Goal: Contribute content

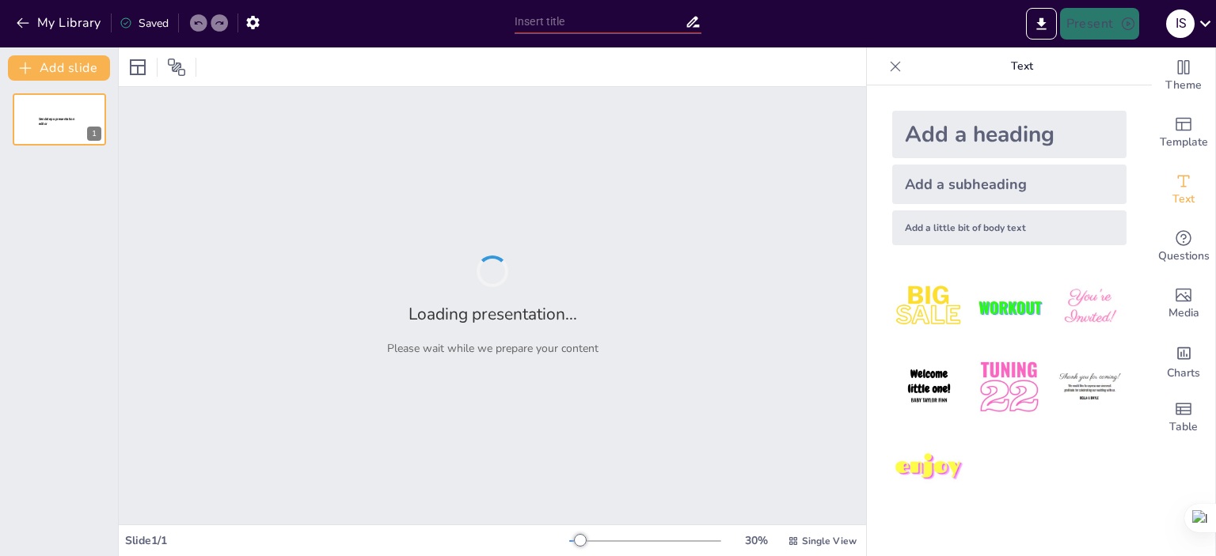
type input "División de Poderes en el [GEOGRAPHIC_DATA]"
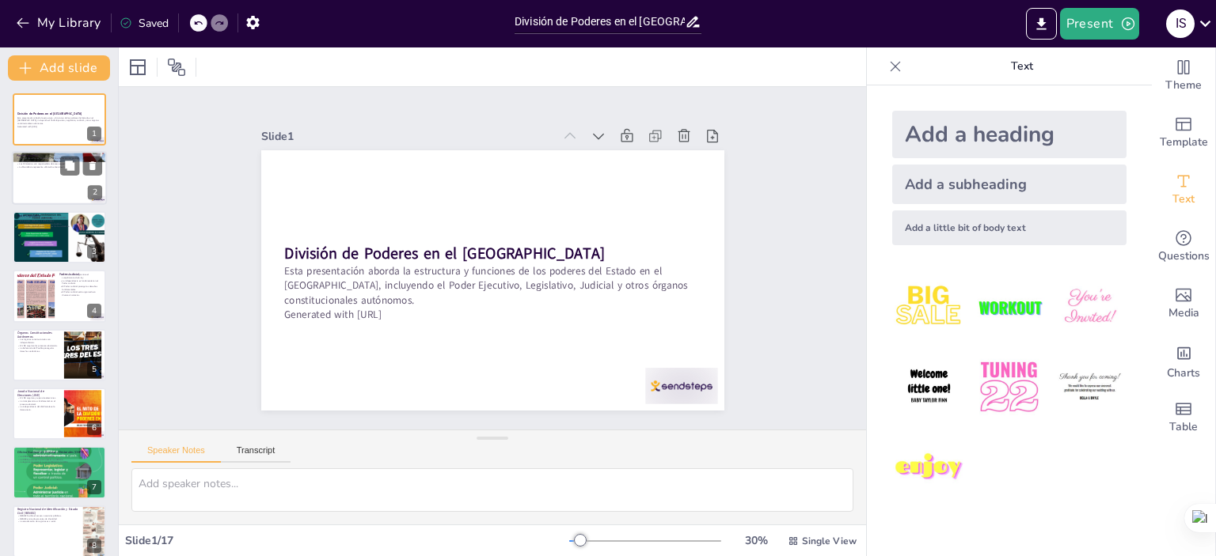
click at [30, 191] on div at bounding box center [59, 179] width 95 height 54
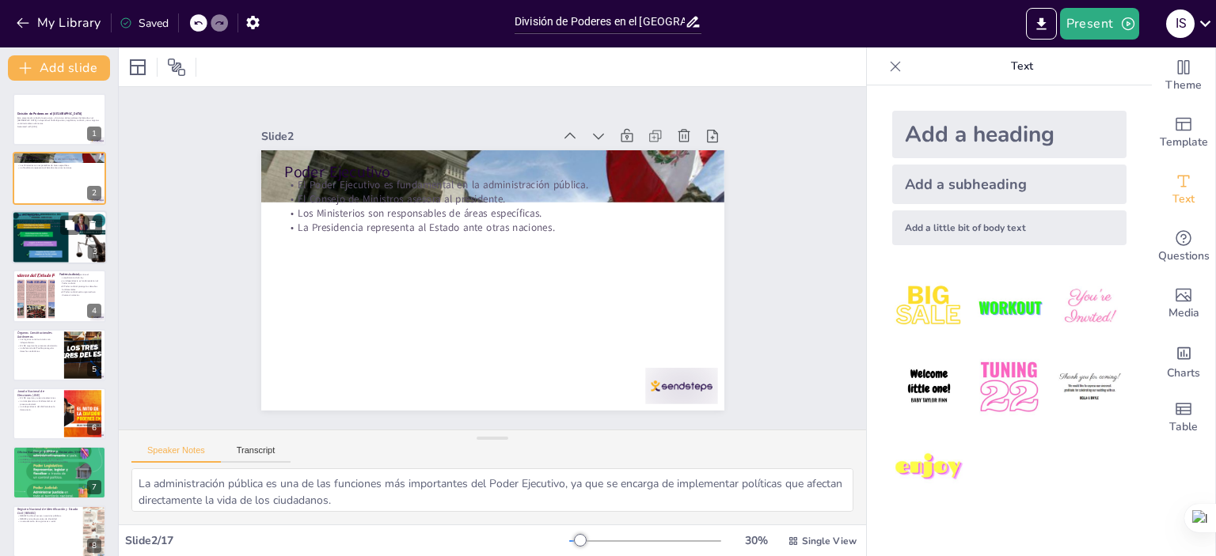
click at [35, 234] on div at bounding box center [59, 238] width 95 height 54
type textarea "La elección de los miembros del Congreso por el pueblo es fundamental para la r…"
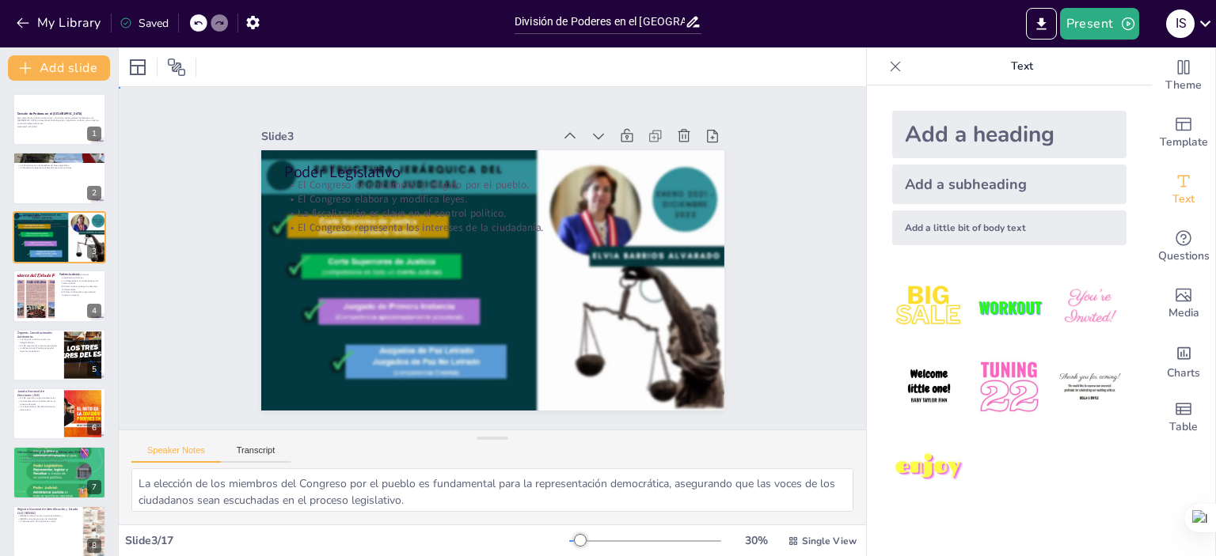
click at [235, 272] on div "Slide 1 División de Poderes en el [GEOGRAPHIC_DATA] Esta presentación aborda la…" at bounding box center [492, 258] width 628 height 503
click at [1084, 29] on button "Present" at bounding box center [1099, 24] width 79 height 32
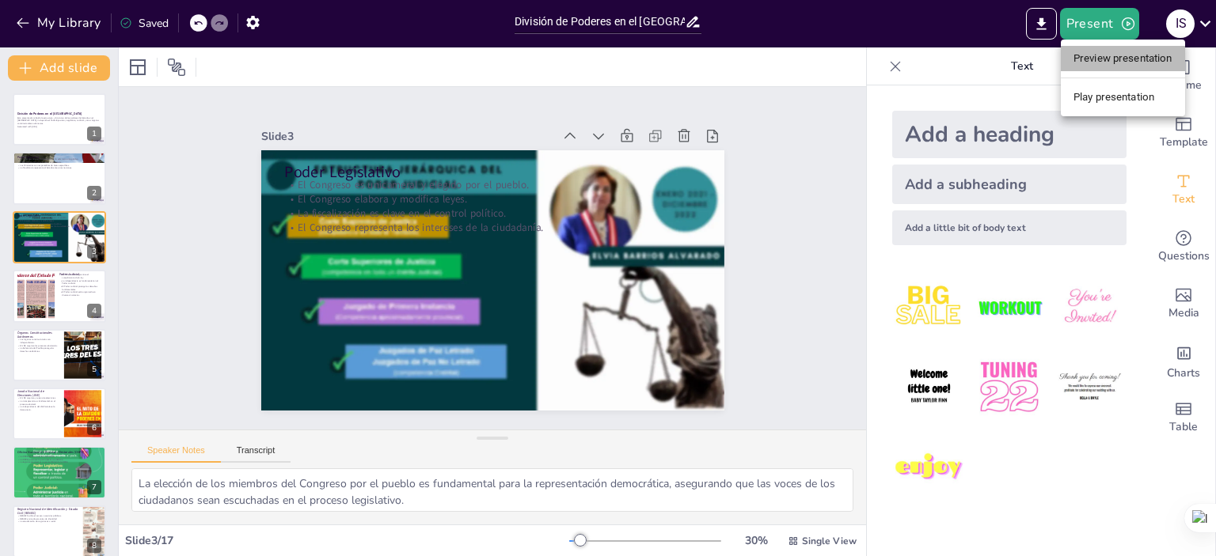
click at [1089, 58] on li "Preview presentation" at bounding box center [1123, 58] width 124 height 25
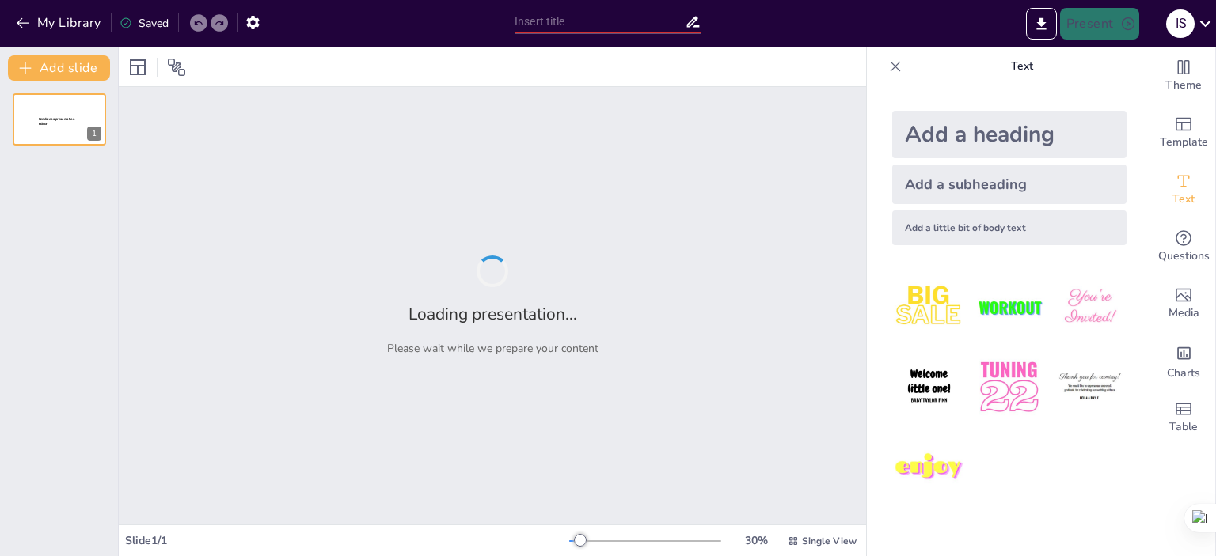
type input "División de Poderes en el [GEOGRAPHIC_DATA]"
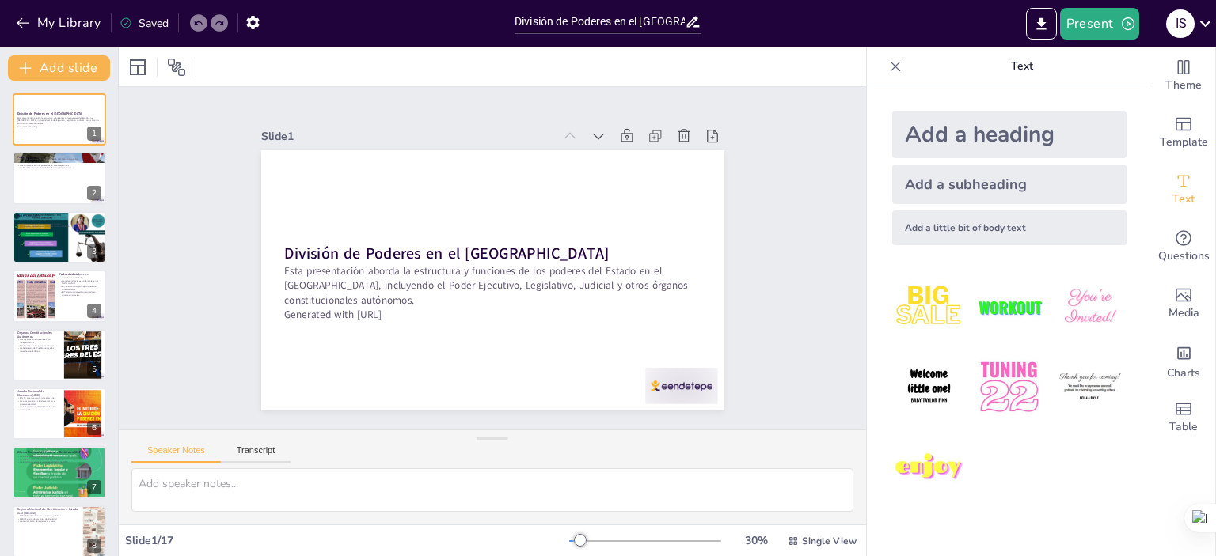
click at [887, 65] on icon at bounding box center [895, 67] width 16 height 16
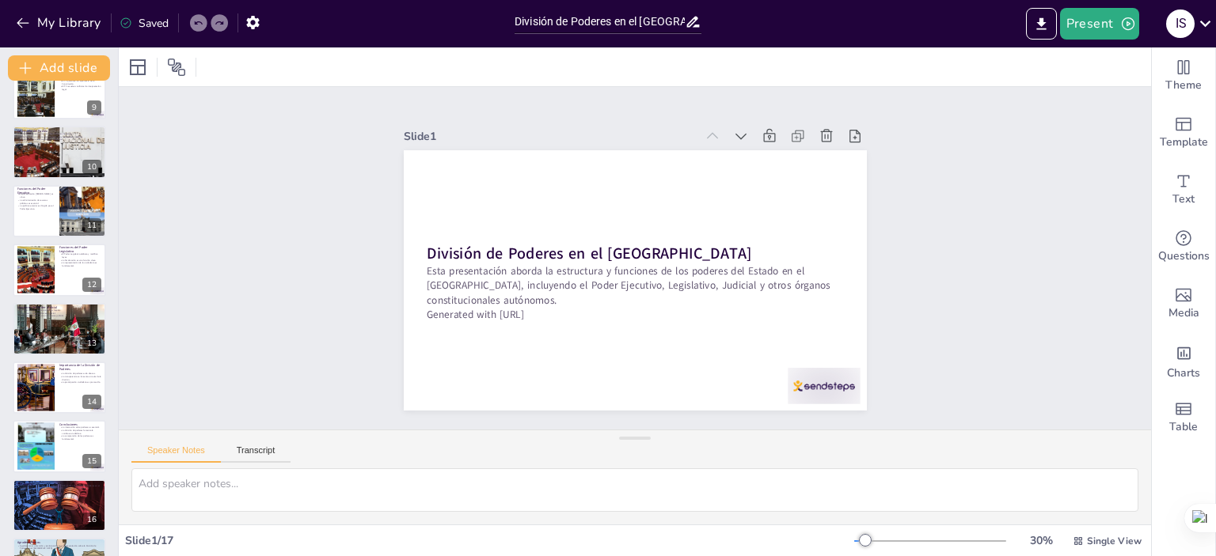
scroll to position [544, 0]
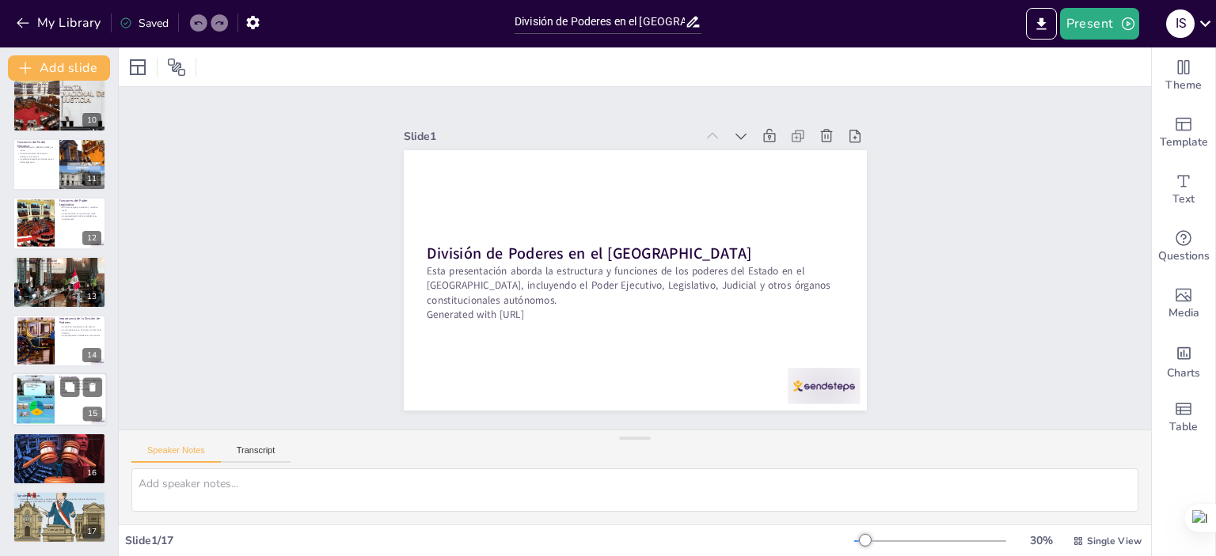
click at [47, 407] on div at bounding box center [36, 399] width 38 height 51
type textarea "La interacción efectiva entre los poderes del Estado es crucial para un gobiern…"
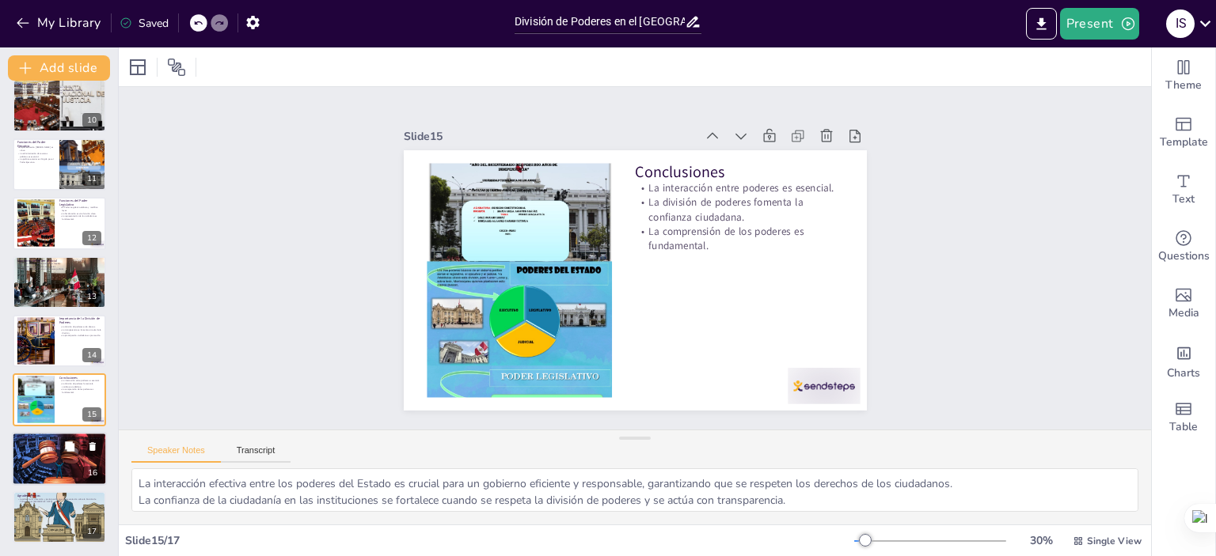
click at [61, 465] on div at bounding box center [59, 459] width 95 height 65
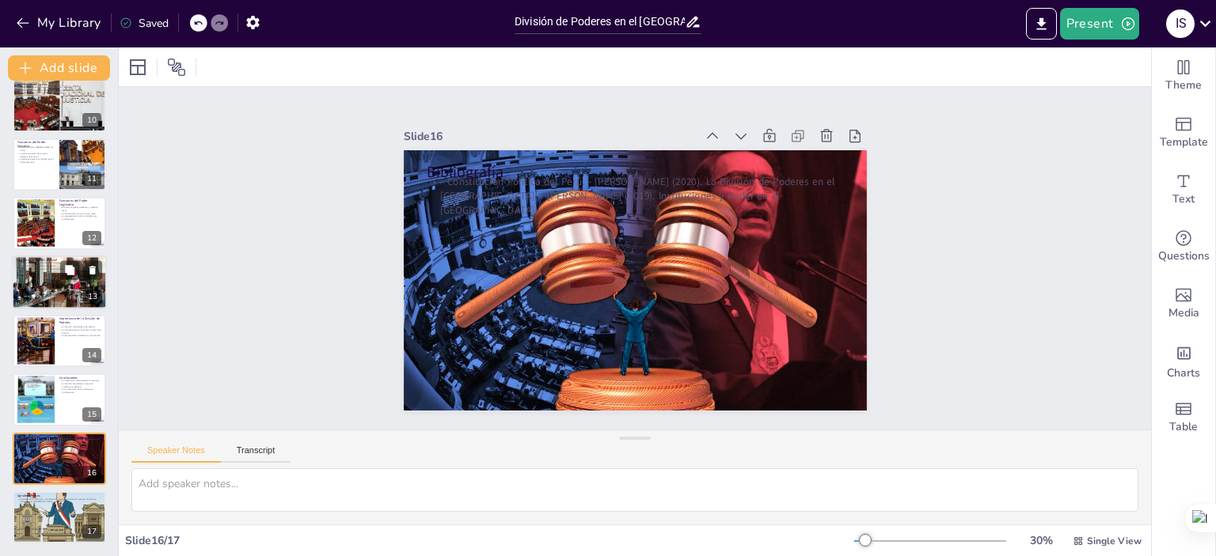
click at [61, 291] on div at bounding box center [59, 282] width 95 height 63
type textarea "La resolución de conflictos legales es una de las funciones más importantes del…"
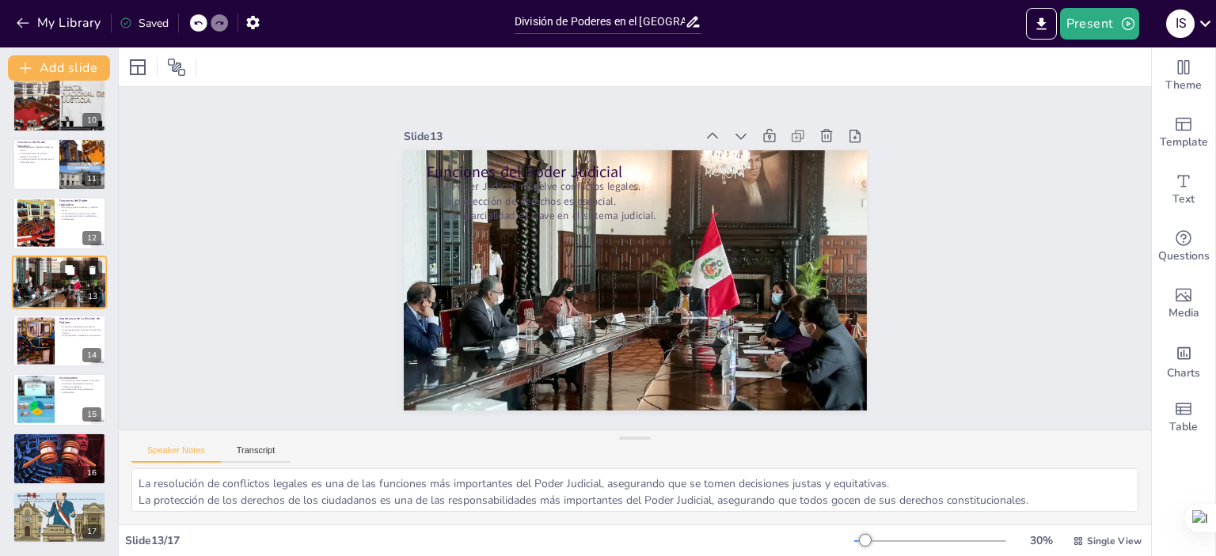
scroll to position [507, 0]
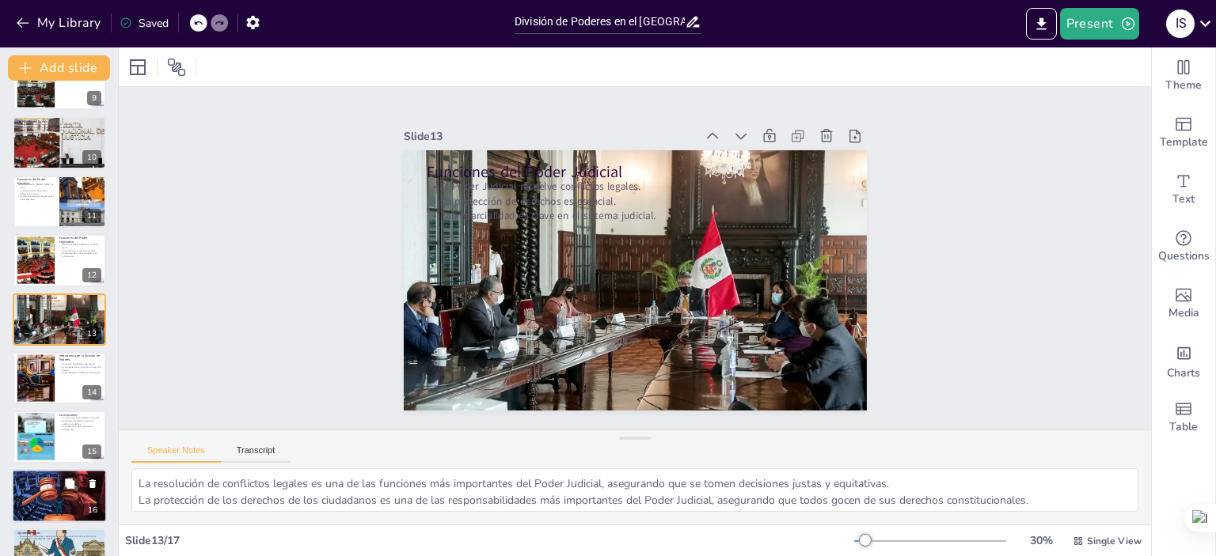
click at [30, 494] on div at bounding box center [59, 496] width 95 height 65
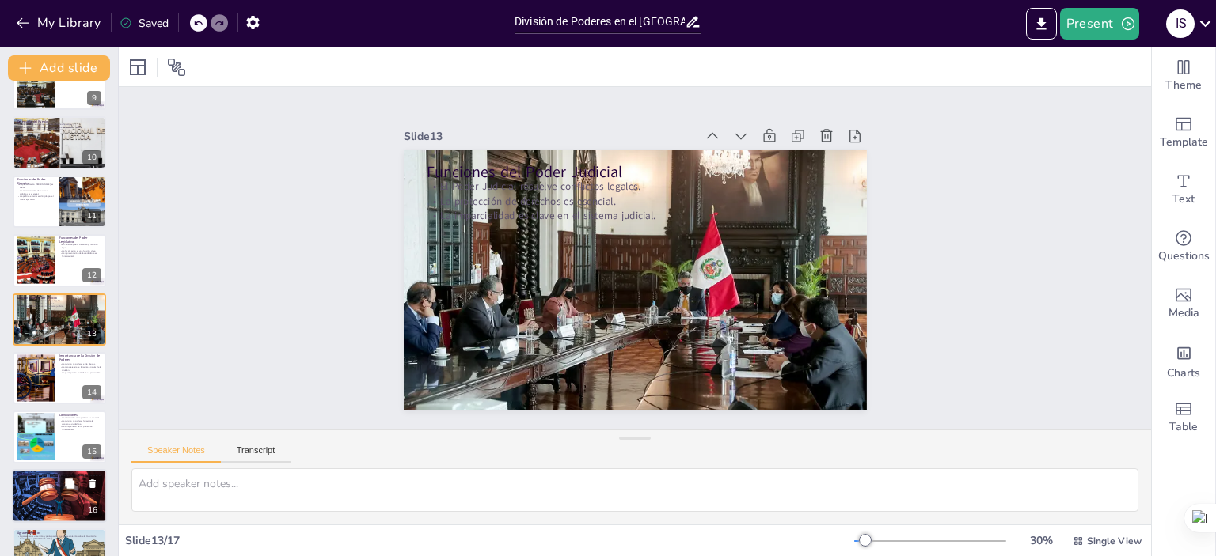
scroll to position [544, 0]
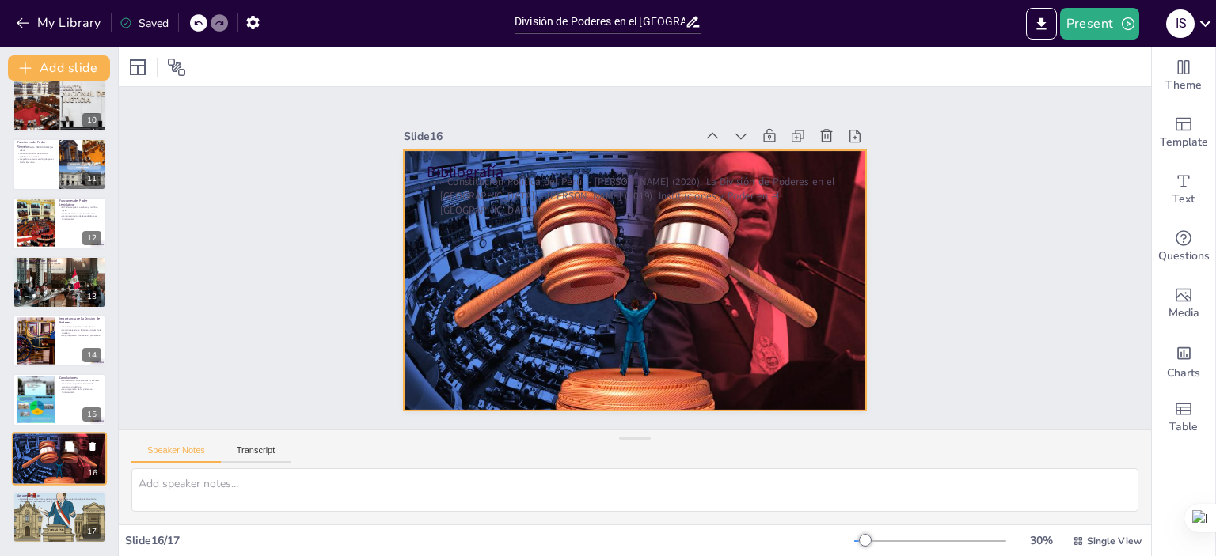
click at [23, 461] on div at bounding box center [59, 459] width 95 height 65
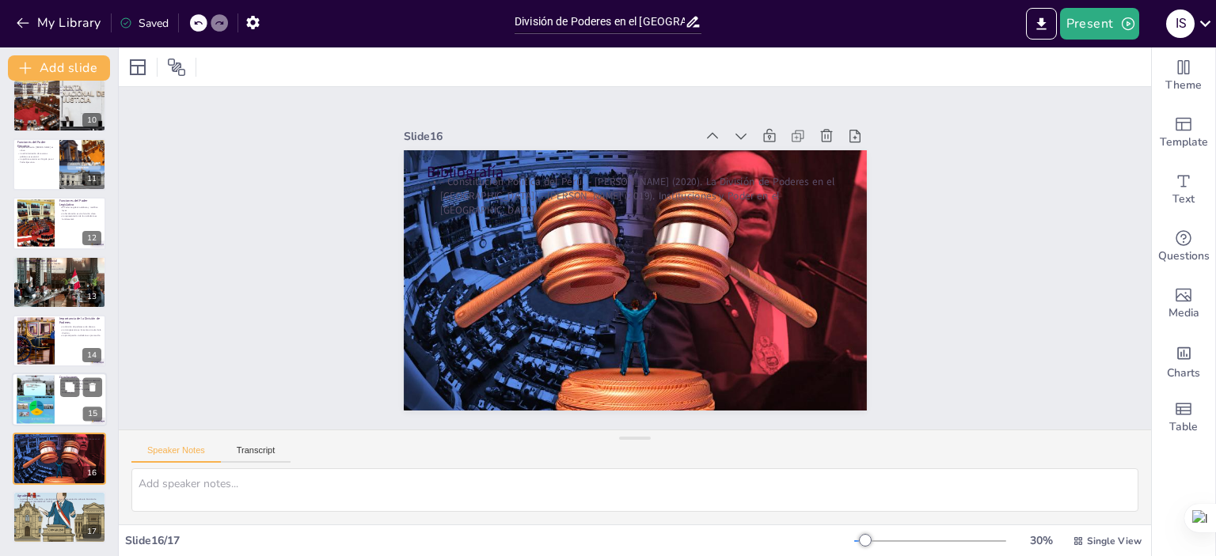
click at [33, 408] on div at bounding box center [36, 399] width 38 height 51
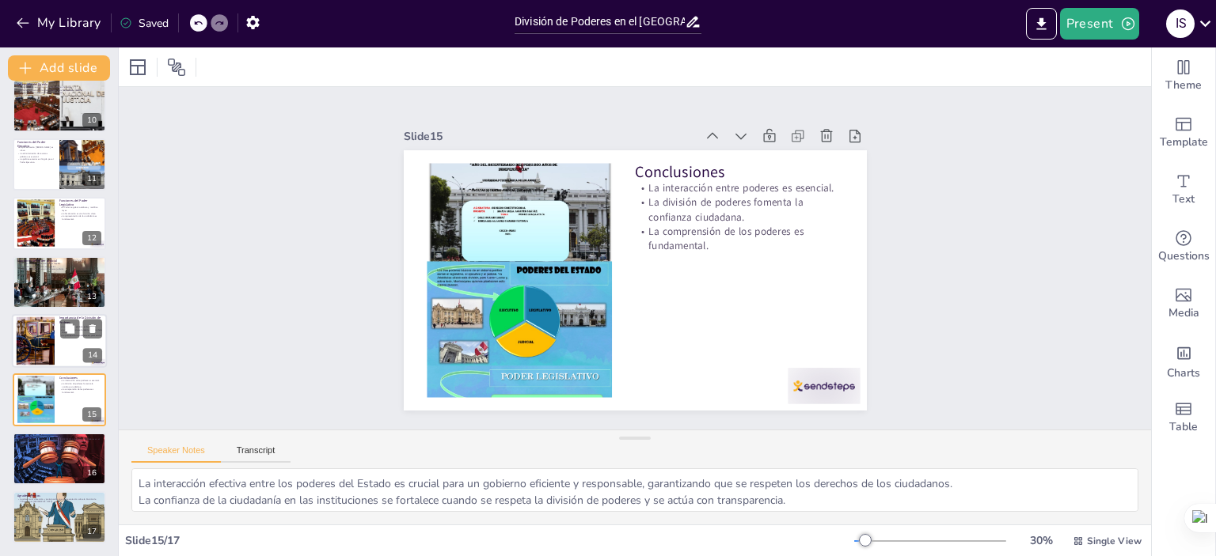
click at [35, 355] on div at bounding box center [35, 341] width 72 height 48
type textarea "La separación de poderes es esencial para prevenir abusos de autoridad, asegura…"
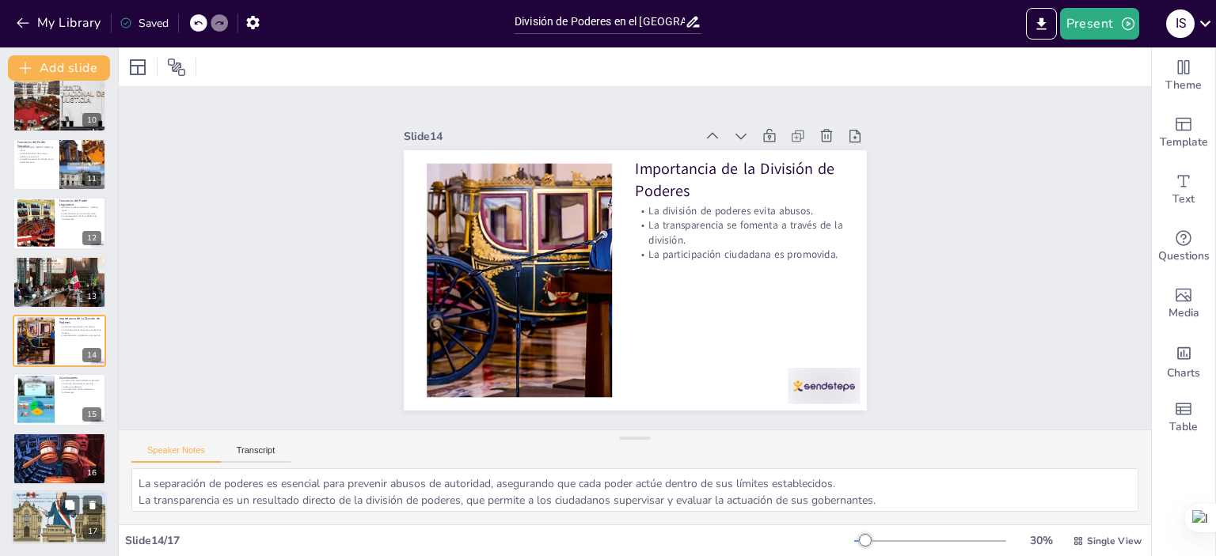
click at [51, 521] on div at bounding box center [59, 517] width 95 height 63
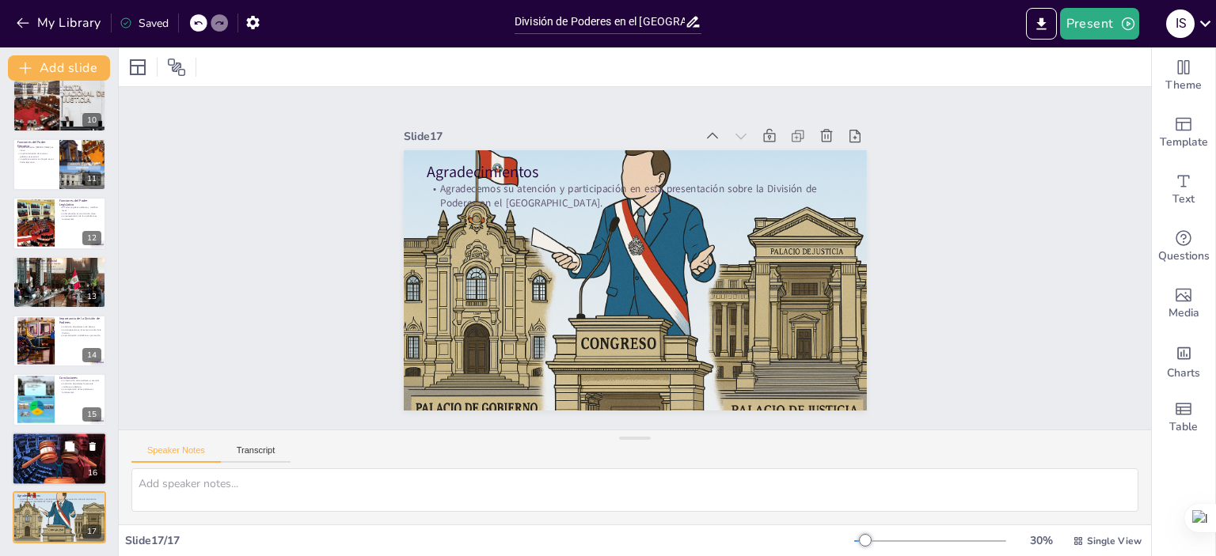
click at [44, 467] on div at bounding box center [59, 459] width 95 height 65
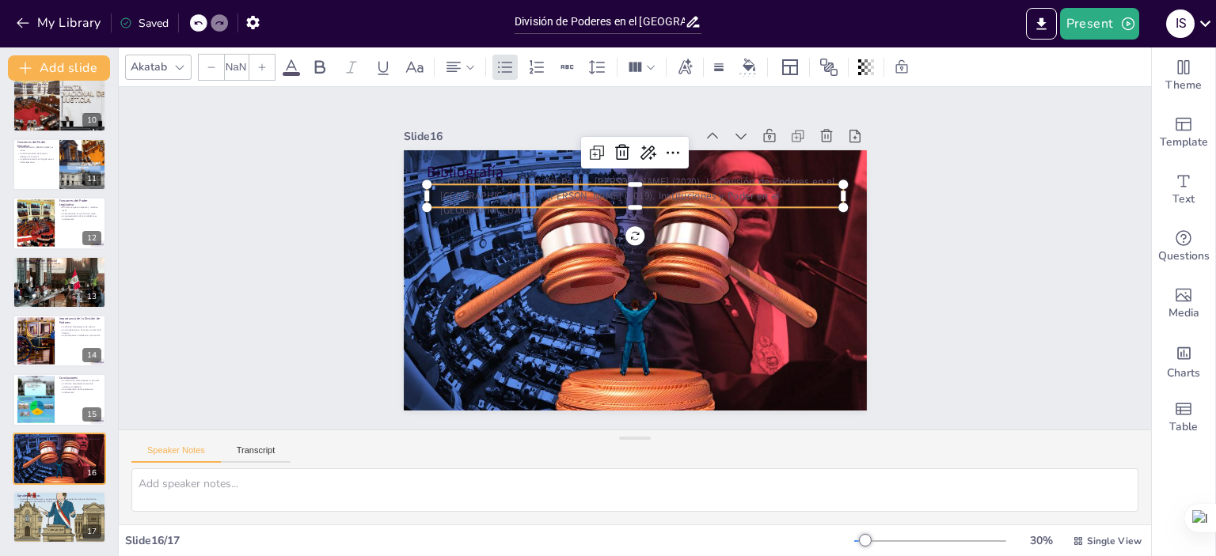
type input "32"
click at [519, 182] on p "- Constitución Política del Perú. - [PERSON_NAME] (2020). La División de Podere…" at bounding box center [641, 196] width 419 height 86
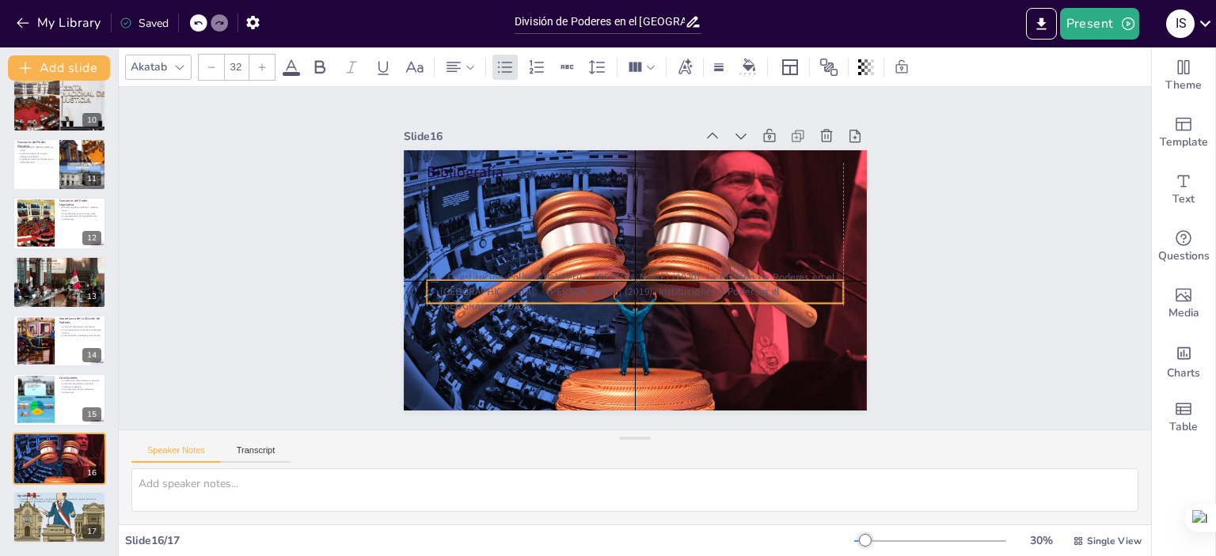
drag, startPoint x: 519, startPoint y: 182, endPoint x: 526, endPoint y: 281, distance: 99.1
click at [526, 281] on p "- Constitución Política del Perú. - [PERSON_NAME] (2020). La División de Podere…" at bounding box center [631, 292] width 419 height 86
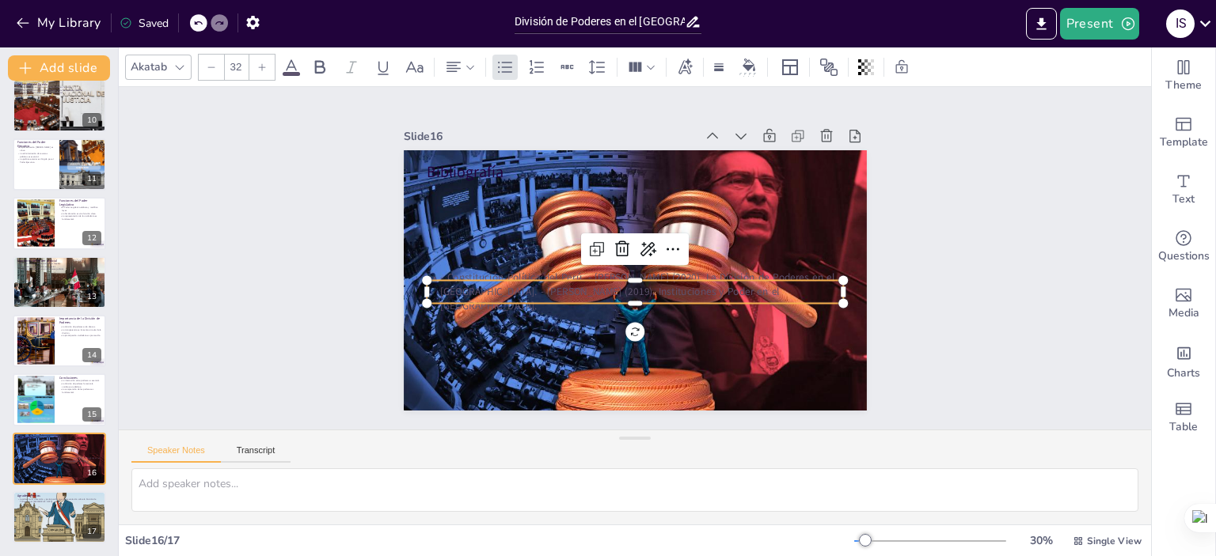
click at [534, 287] on p "- Constitución Política del Perú. - [PERSON_NAME] (2020). La División de Podere…" at bounding box center [631, 292] width 419 height 86
click at [534, 287] on p "- Constitución Política del Perú. - [PERSON_NAME] (2020). La División de Podere…" at bounding box center [635, 293] width 416 height 44
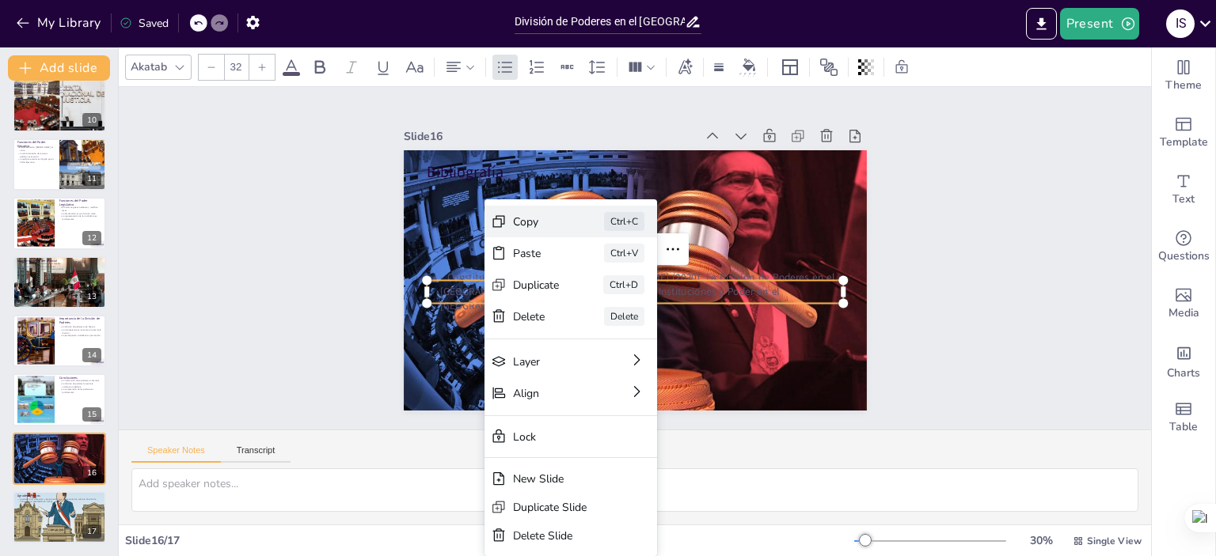
click at [625, 301] on div "Copy" at bounding box center [649, 311] width 48 height 20
